Goal: Task Accomplishment & Management: Manage account settings

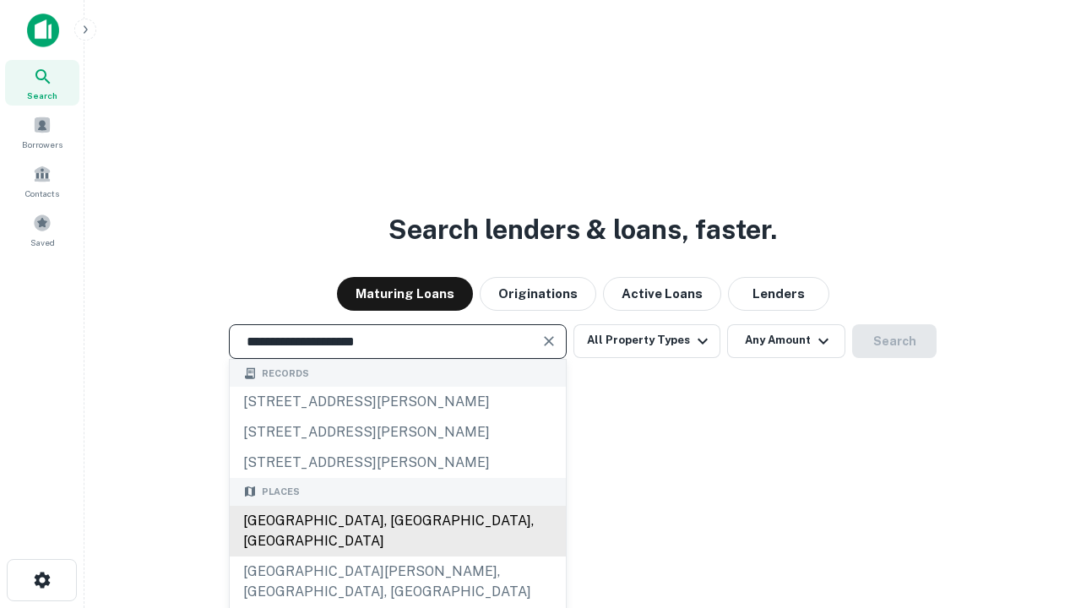
click at [397, 557] on div "[GEOGRAPHIC_DATA], [GEOGRAPHIC_DATA], [GEOGRAPHIC_DATA]" at bounding box center [398, 531] width 336 height 51
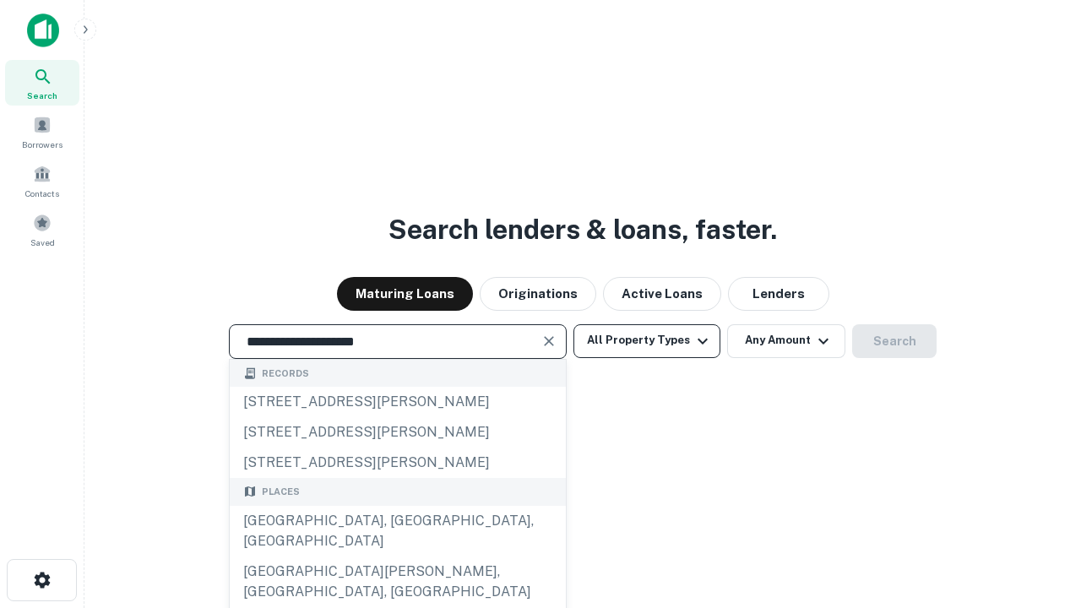
type input "**********"
click at [647, 340] on button "All Property Types" at bounding box center [647, 341] width 147 height 34
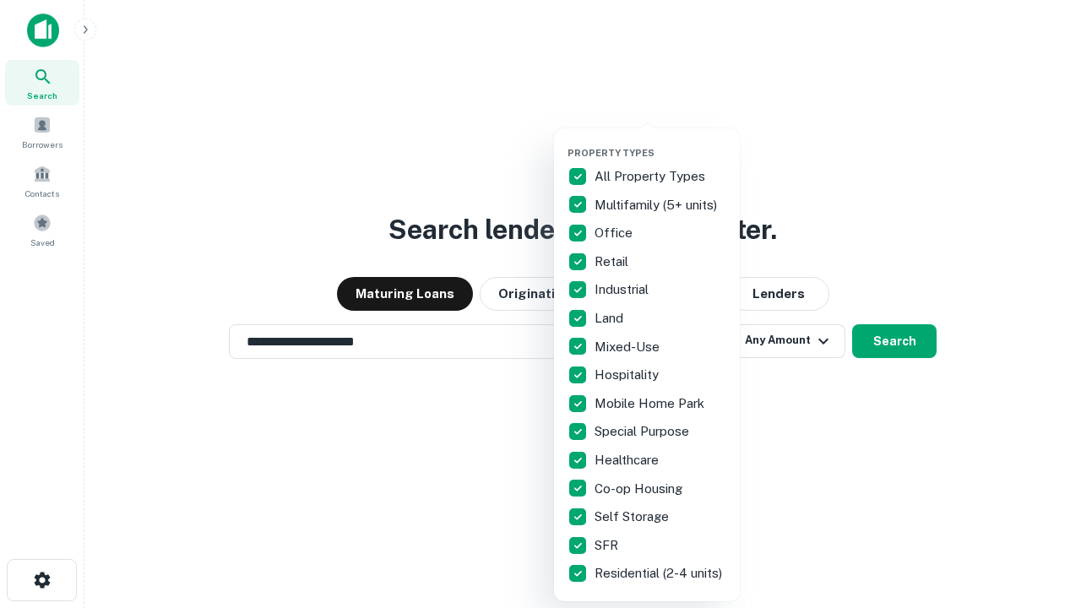
click at [661, 142] on button "button" at bounding box center [661, 142] width 186 height 1
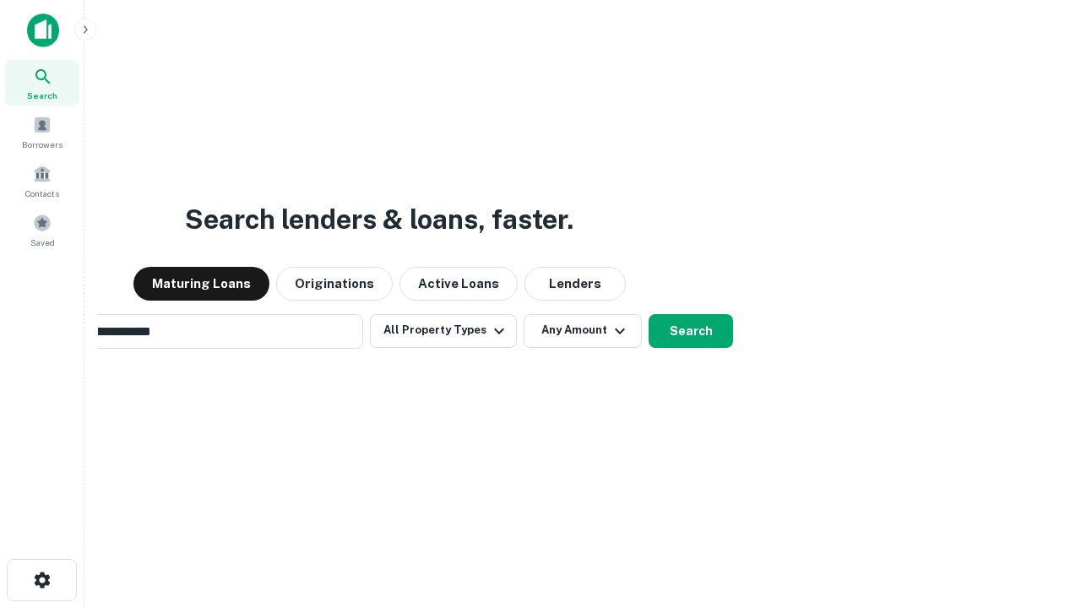
scroll to position [26, 0]
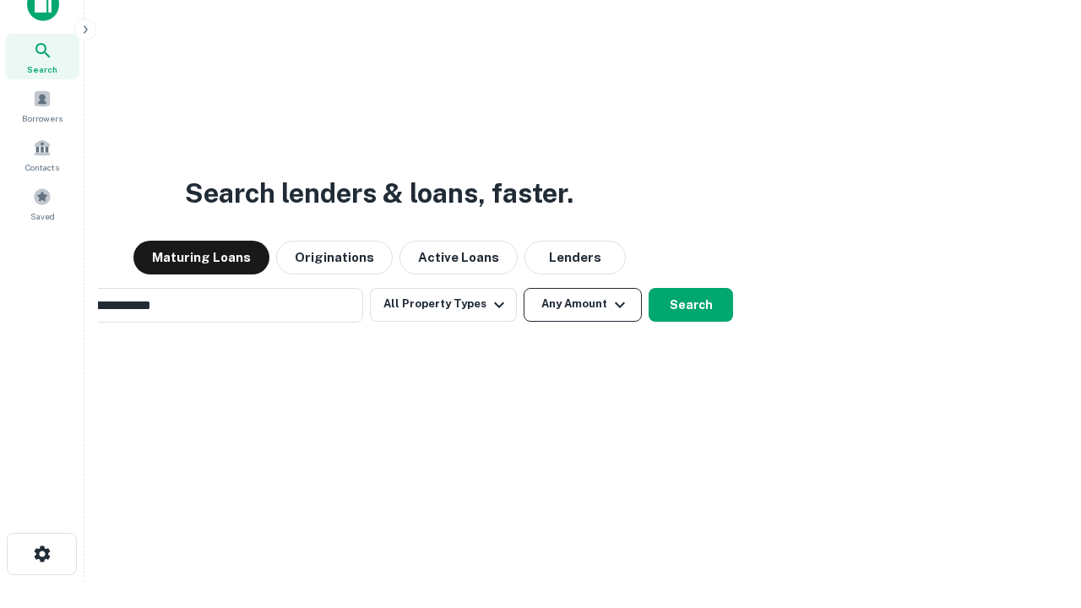
click at [524, 288] on button "Any Amount" at bounding box center [583, 305] width 118 height 34
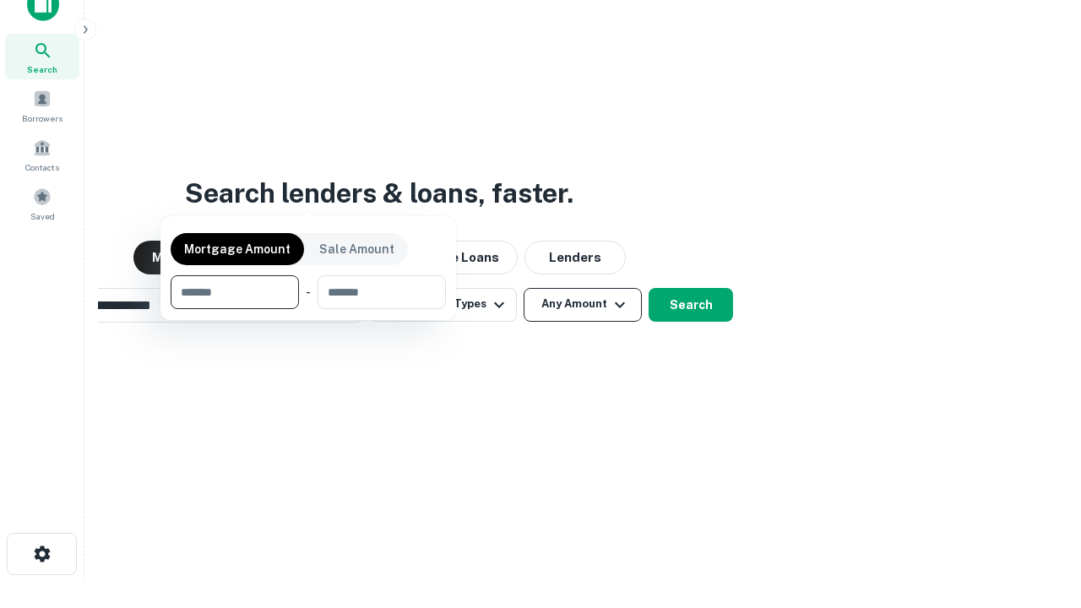
scroll to position [27, 0]
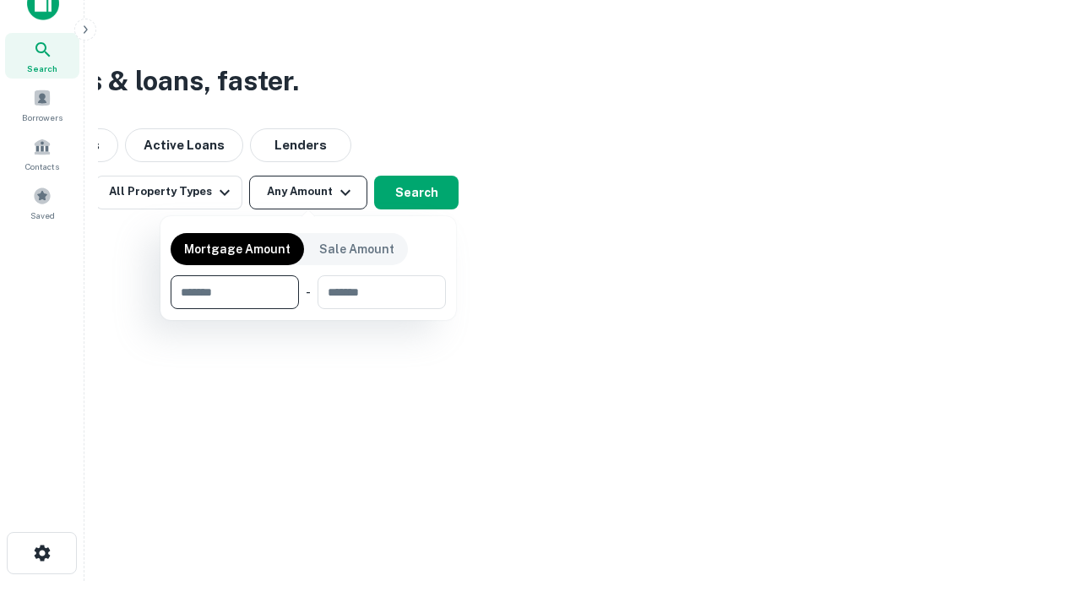
type input "*******"
click at [308, 309] on button "button" at bounding box center [308, 309] width 275 height 1
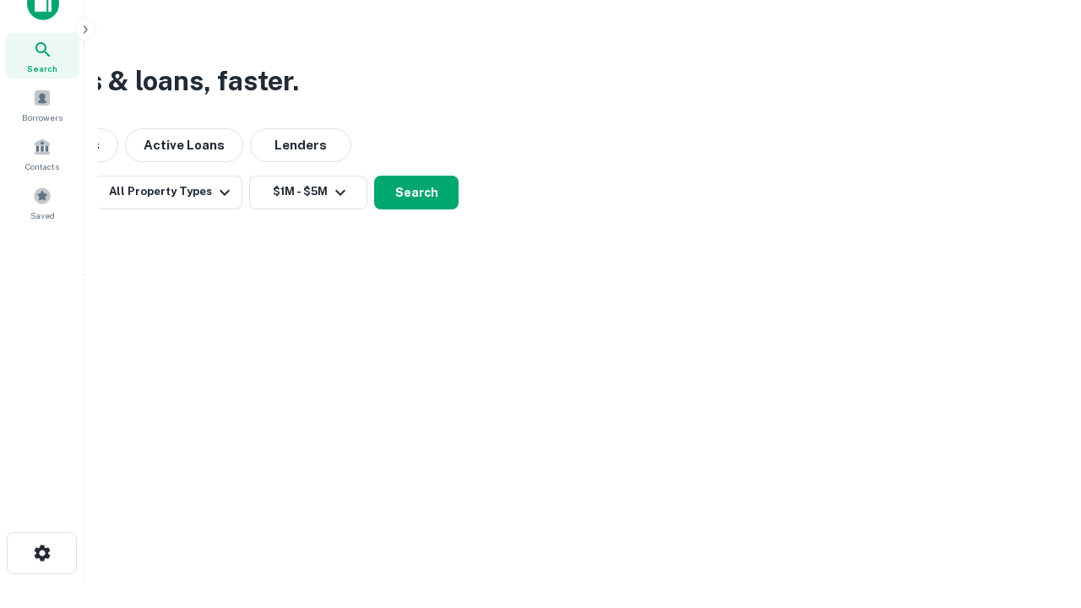
scroll to position [26, 0]
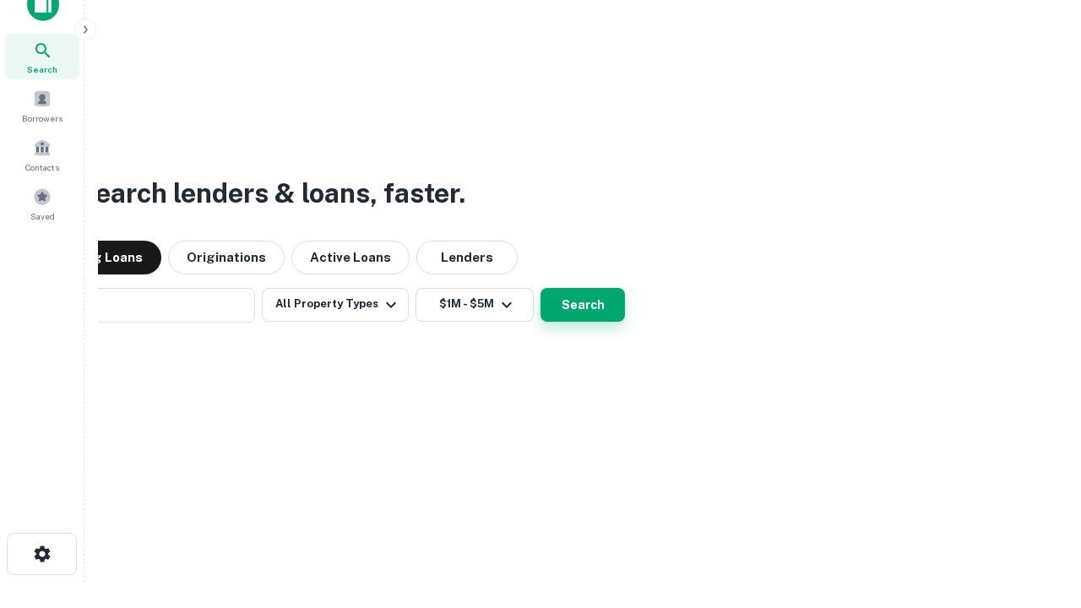
click at [541, 288] on button "Search" at bounding box center [583, 305] width 84 height 34
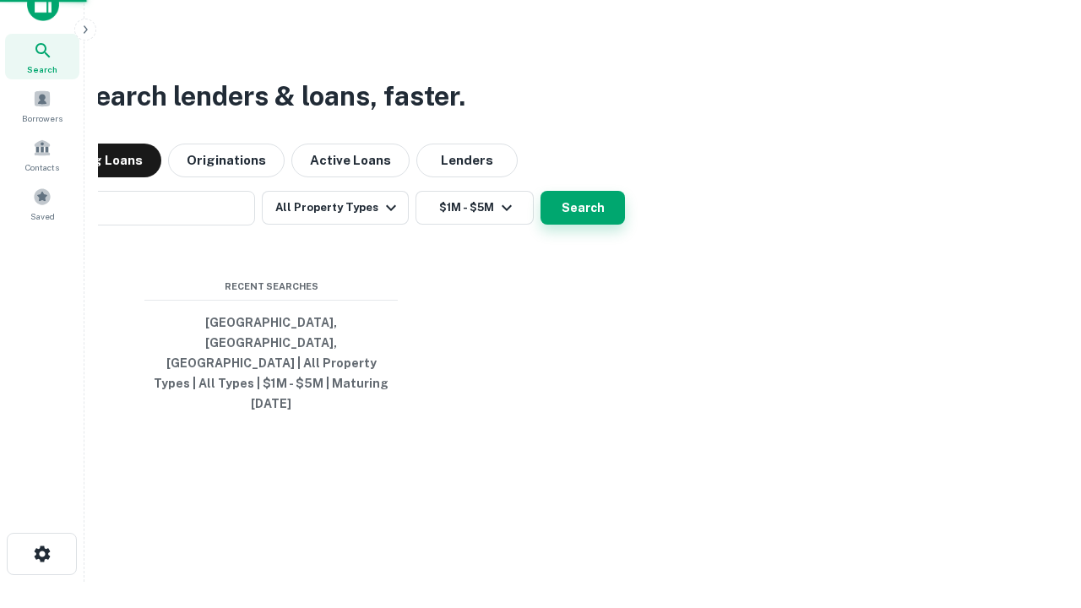
scroll to position [27, 0]
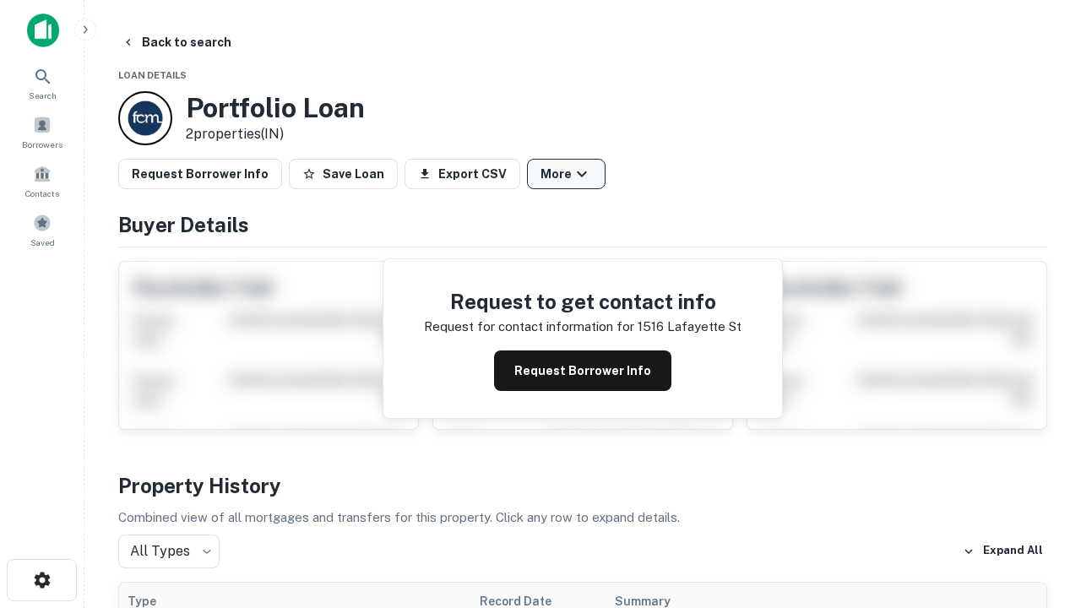
click at [566, 174] on button "More" at bounding box center [566, 174] width 79 height 30
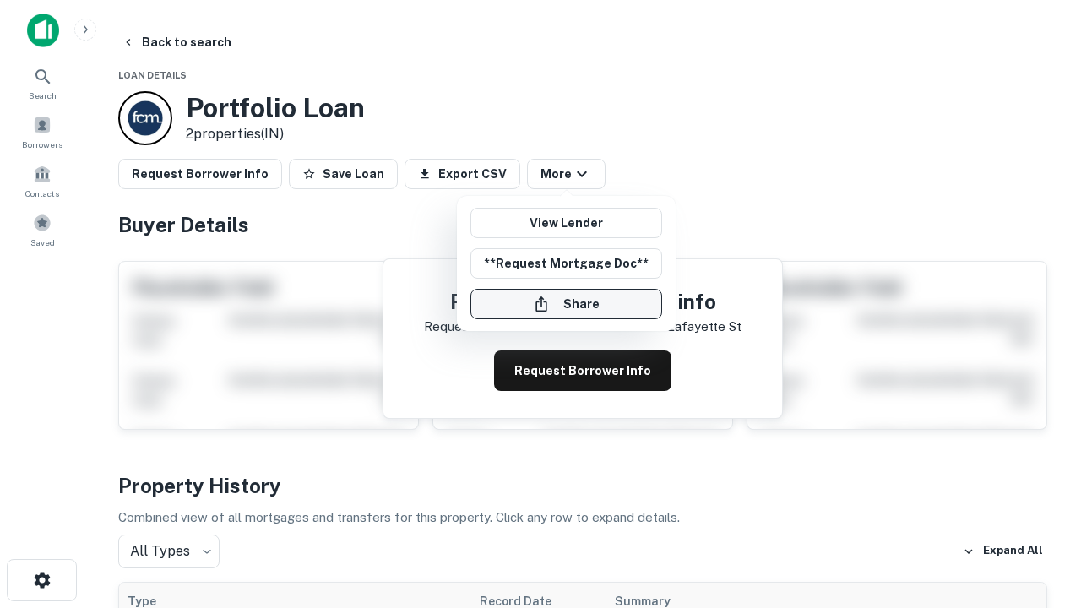
click at [566, 304] on button "Share" at bounding box center [567, 304] width 192 height 30
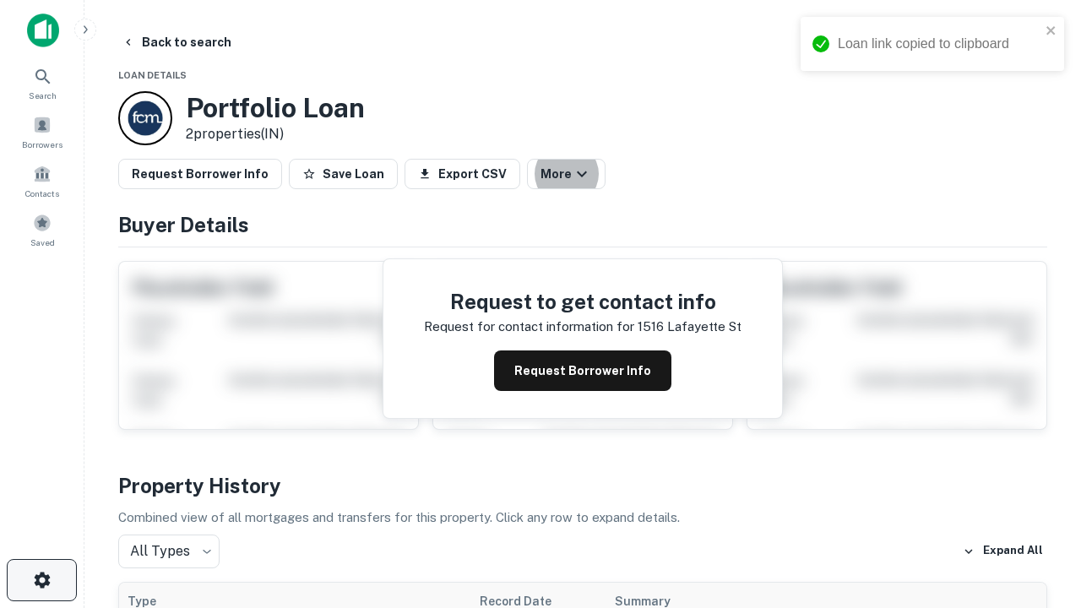
click at [41, 580] on icon "button" at bounding box center [42, 580] width 20 height 20
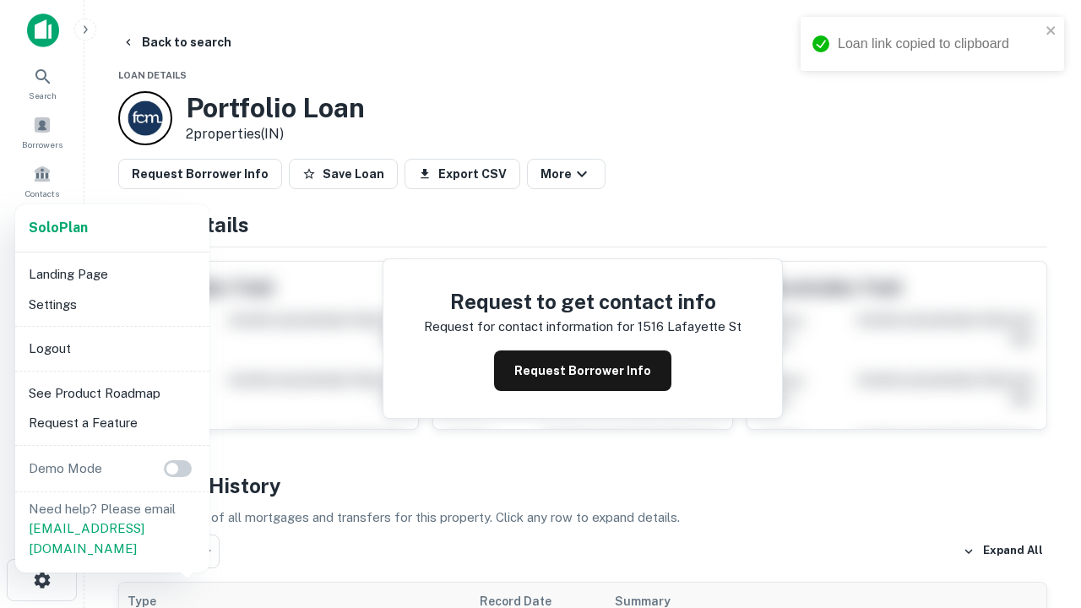
click at [112, 348] on li "Logout" at bounding box center [112, 349] width 181 height 30
